Goal: Task Accomplishment & Management: Complete application form

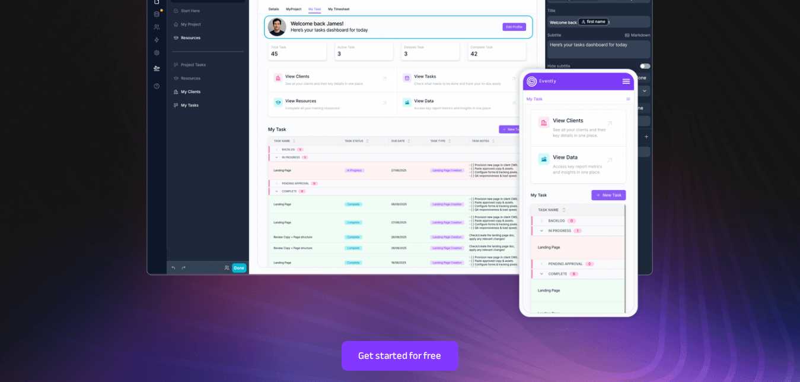
scroll to position [303, 0]
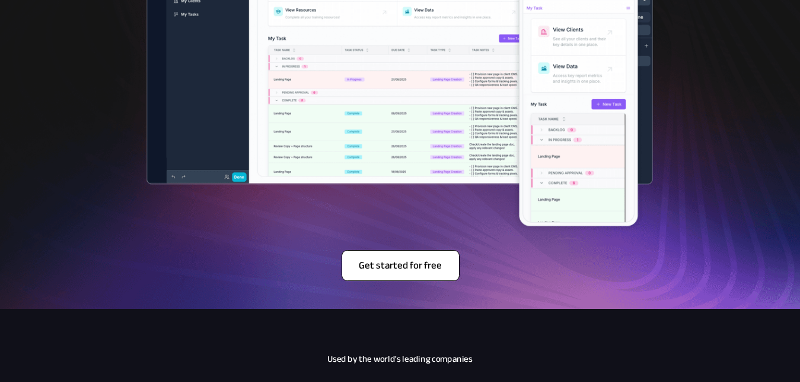
click at [411, 269] on span "Get started for free" at bounding box center [400, 265] width 117 height 12
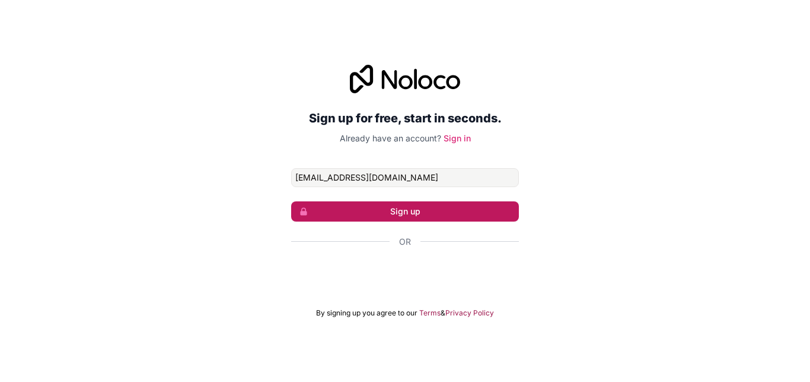
type input "alemuaye@gmail.com"
click at [374, 218] on button "Sign up" at bounding box center [405, 211] width 228 height 20
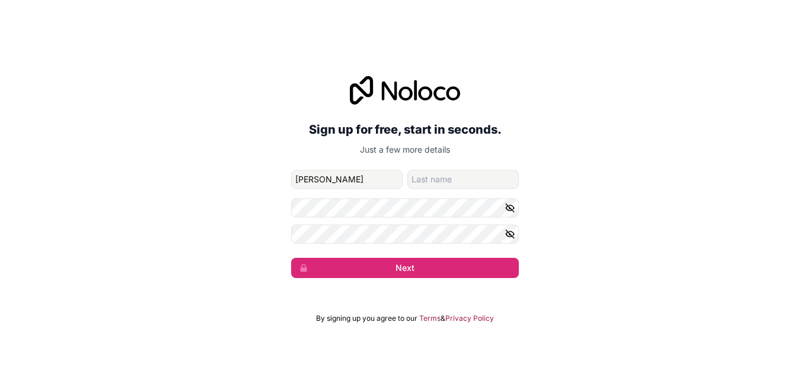
type input "Alemu"
click at [441, 185] on input "family-name" at bounding box center [464, 179] width 112 height 19
type input "Ayen"
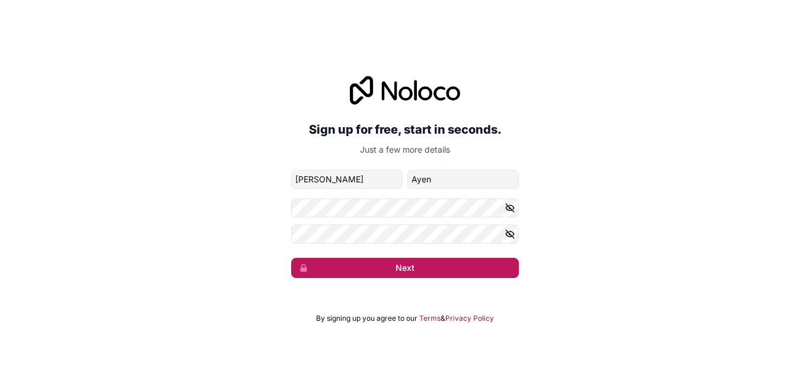
click at [485, 274] on button "Next" at bounding box center [405, 268] width 228 height 20
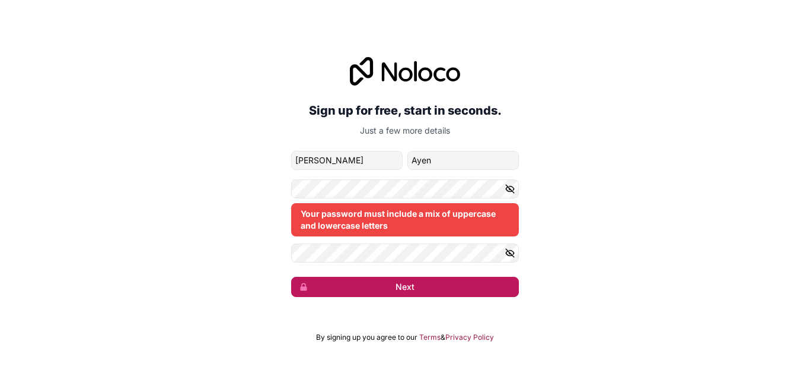
click at [443, 291] on button "Next" at bounding box center [405, 286] width 228 height 20
click at [415, 285] on button "Next" at bounding box center [405, 286] width 228 height 20
